Goal: Transaction & Acquisition: Purchase product/service

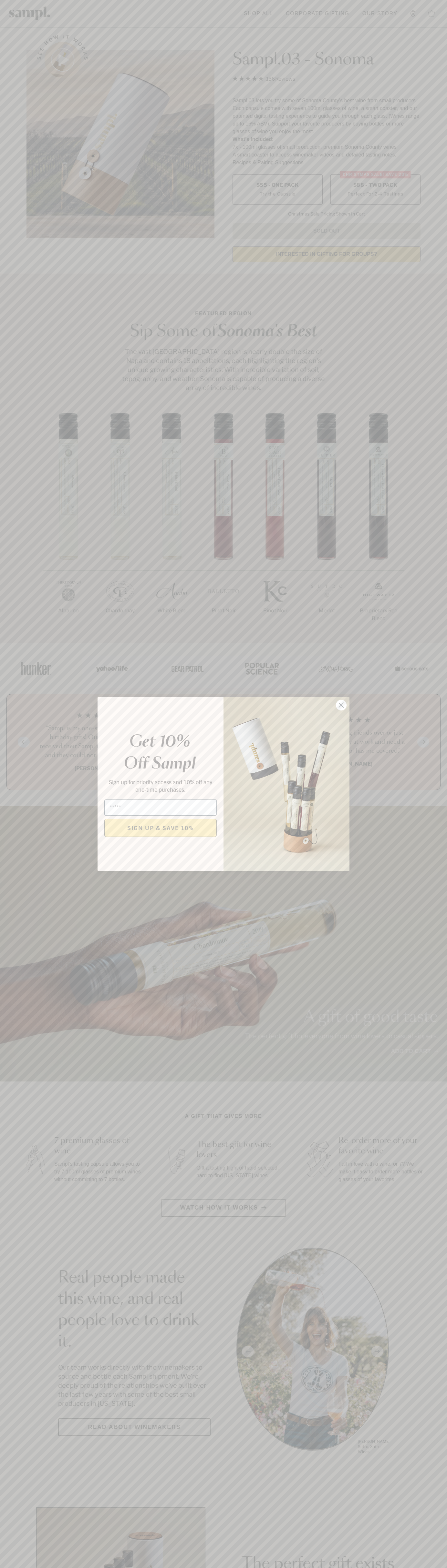
click at [341, 705] on icon "Close dialog" at bounding box center [341, 705] width 4 height 4
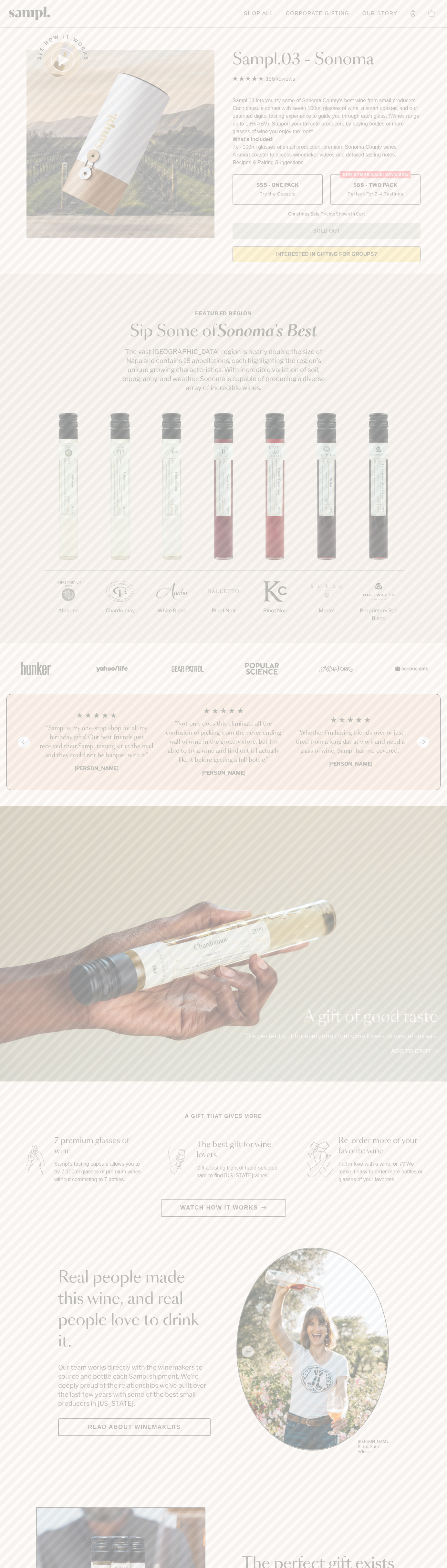
click at [375, 186] on span "$88 - Two Pack" at bounding box center [375, 185] width 44 height 7
click at [224, 743] on h3 "“Not only does this eliminate all the confusion of picking from the never endin…" at bounding box center [223, 742] width 116 height 45
click at [99, 4] on header "Toggle navigation menu Shop All Corporate Gifting Our Story Account Story Shop …" at bounding box center [224, 13] width 447 height 27
click at [431, 771] on div "Previous slide Next slide “Not only does this eliminate all the confusion of pi…" at bounding box center [224, 742] width 434 height 96
click at [36, 1567] on html "Skip to main content Toggle navigation menu Shop All Corporate Gifting Our Stor…" at bounding box center [224, 1513] width 447 height 3026
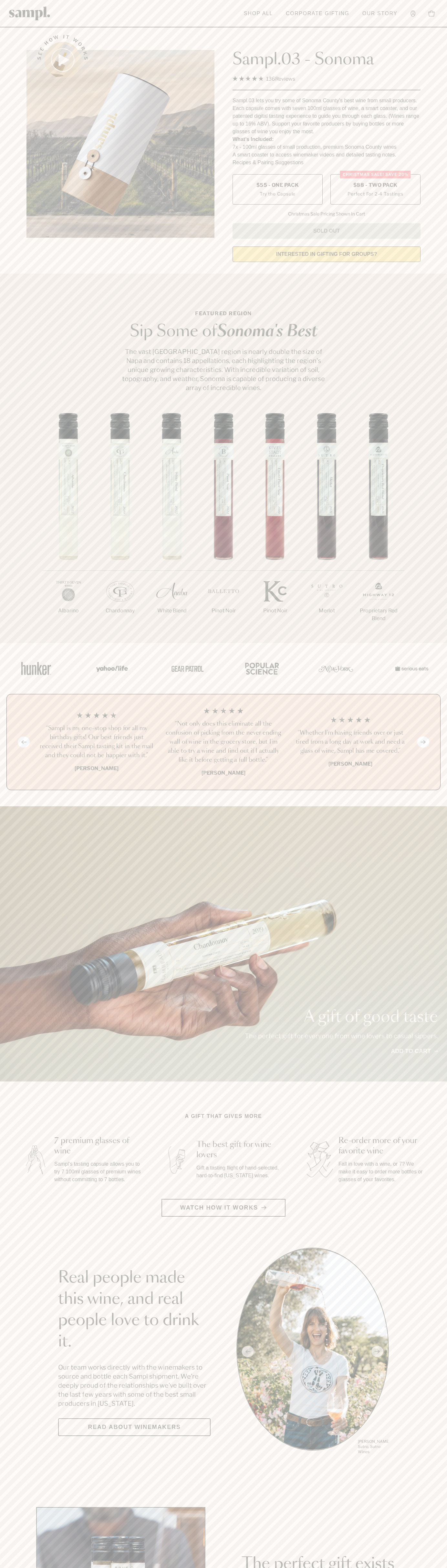
click at [13, 486] on div "1/7 [GEOGRAPHIC_DATA] 2/7 Chardonnay 3/7" at bounding box center [224, 528] width 447 height 230
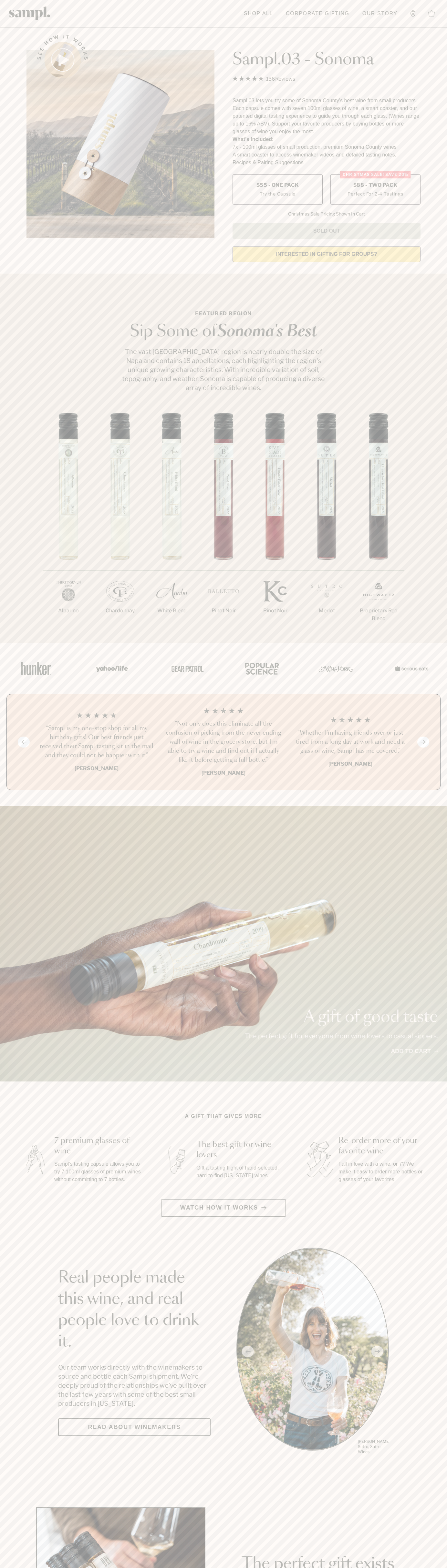
click at [375, 190] on label "Christmas SALE! Save 20% $88 - Two Pack Perfect For 2-4 Tastings" at bounding box center [375, 189] width 90 height 30
click at [224, 743] on h3 "“Not only does this eliminate all the confusion of picking from the never endin…" at bounding box center [223, 742] width 116 height 45
